Goal: Check status

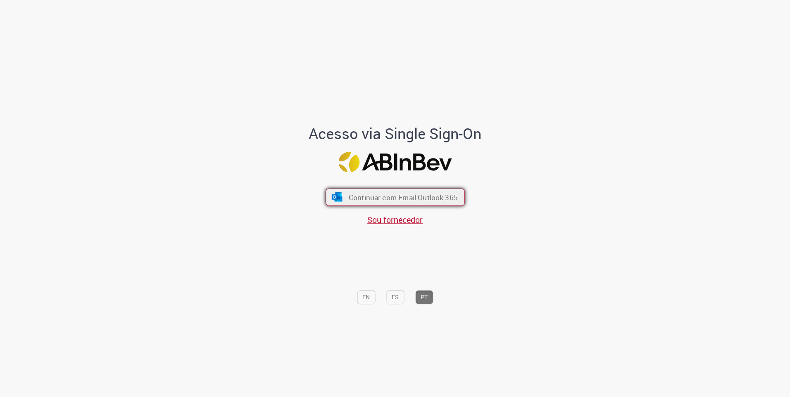
click at [423, 200] on span "Continuar com Email Outlook 365" at bounding box center [402, 198] width 109 height 10
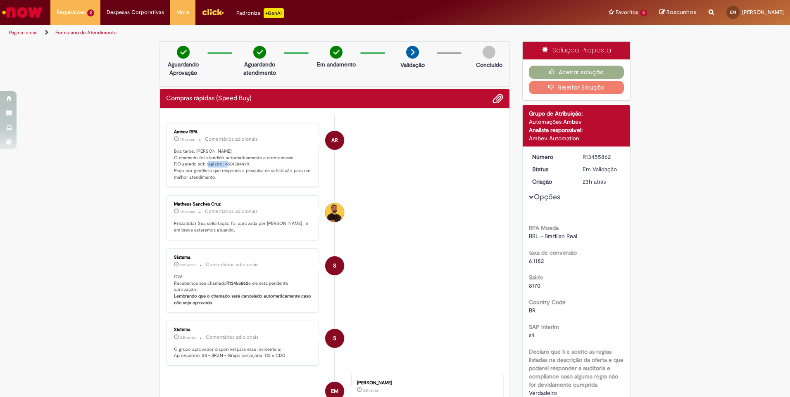
drag, startPoint x: 221, startPoint y: 164, endPoint x: 244, endPoint y: 164, distance: 23.6
click at [244, 164] on p "Boa tarde, Eric! O chamado foi atendido automaticamente e com sucesso. P.O gera…" at bounding box center [243, 164] width 138 height 33
drag, startPoint x: 244, startPoint y: 164, endPoint x: 253, endPoint y: 164, distance: 9.1
click at [253, 164] on p "Boa tarde, Eric! O chamado foi atendido automaticamente e com sucesso. P.O gera…" at bounding box center [243, 164] width 138 height 33
drag, startPoint x: 221, startPoint y: 163, endPoint x: 244, endPoint y: 164, distance: 23.6
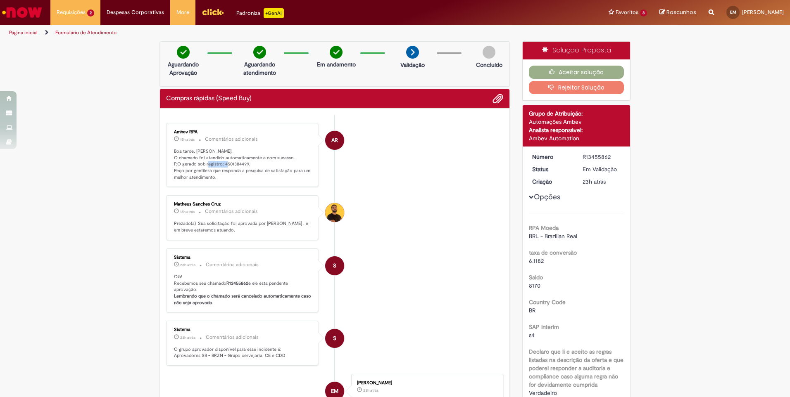
click at [244, 164] on p "Boa tarde, Eric! O chamado foi atendido automaticamente e com sucesso. P.O gera…" at bounding box center [243, 164] width 138 height 33
drag, startPoint x: 244, startPoint y: 164, endPoint x: 257, endPoint y: 167, distance: 12.8
click at [257, 167] on p "Boa tarde, Eric! O chamado foi atendido automaticamente e com sucesso. P.O gera…" at bounding box center [243, 164] width 138 height 33
